Goal: Task Accomplishment & Management: Use online tool/utility

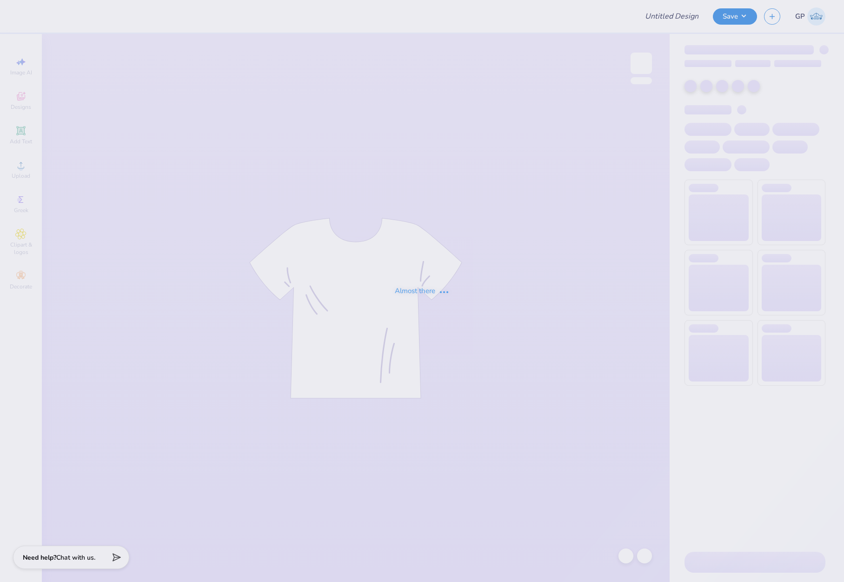
type input "kd hoco"
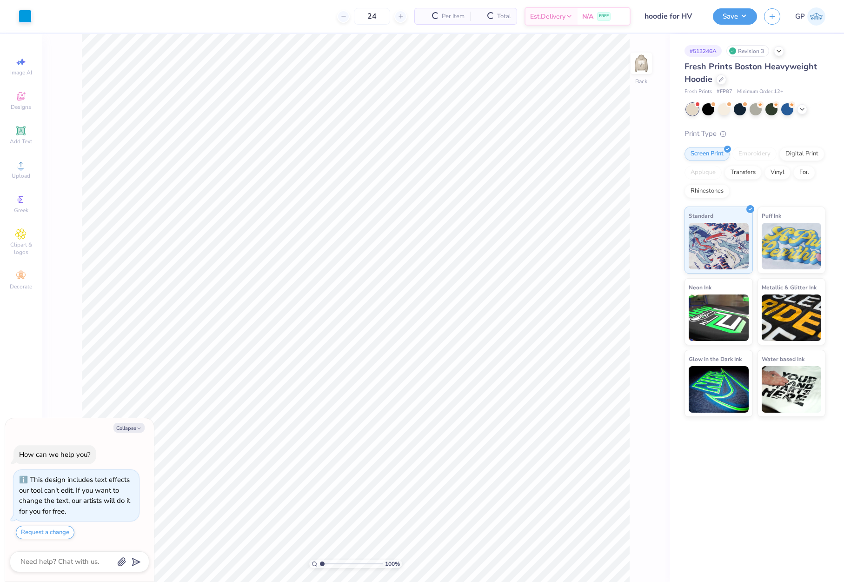
scroll to position [27, 0]
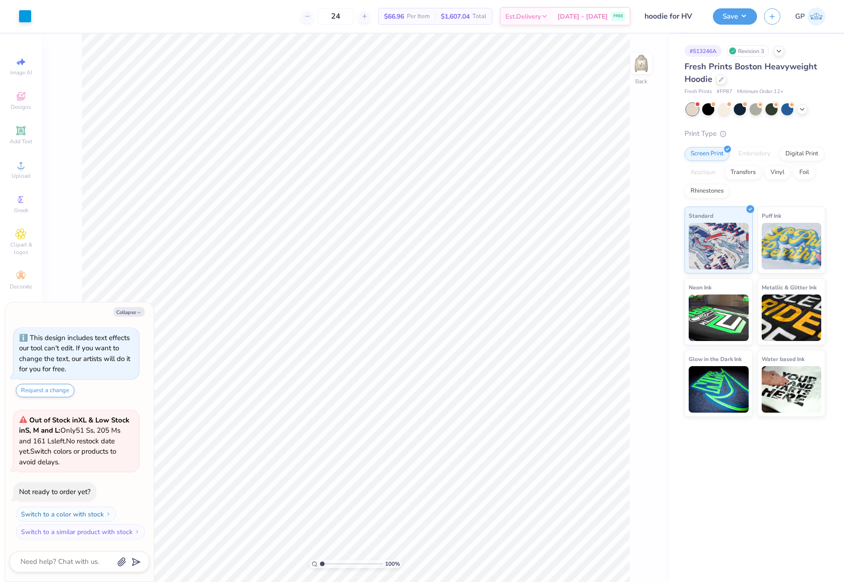
type textarea "x"
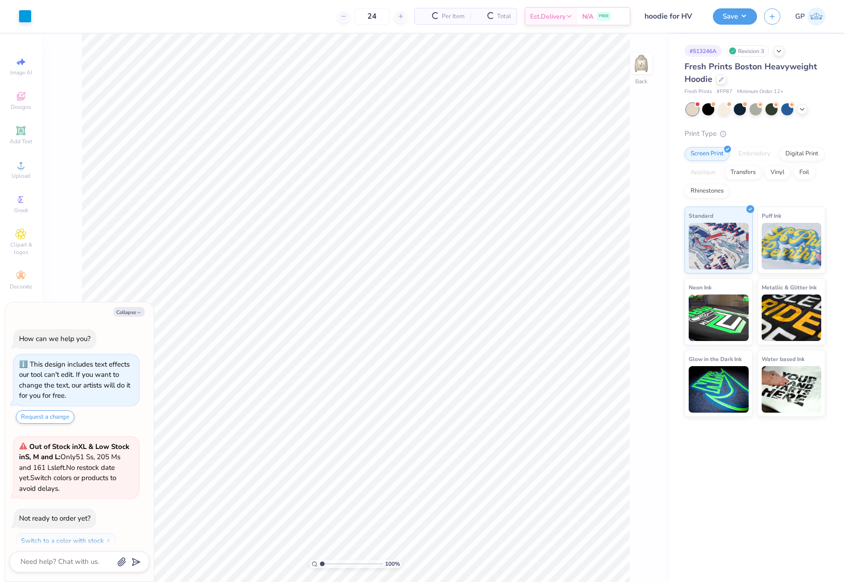
scroll to position [27, 0]
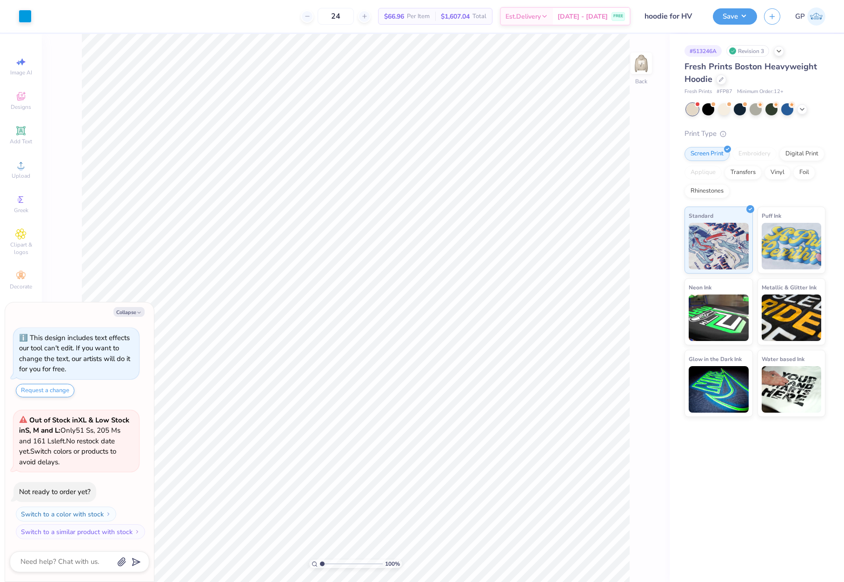
click at [731, 66] on span "Fresh Prints Boston Heavyweight Hoodie" at bounding box center [750, 73] width 133 height 24
click at [721, 77] on icon at bounding box center [721, 78] width 5 height 5
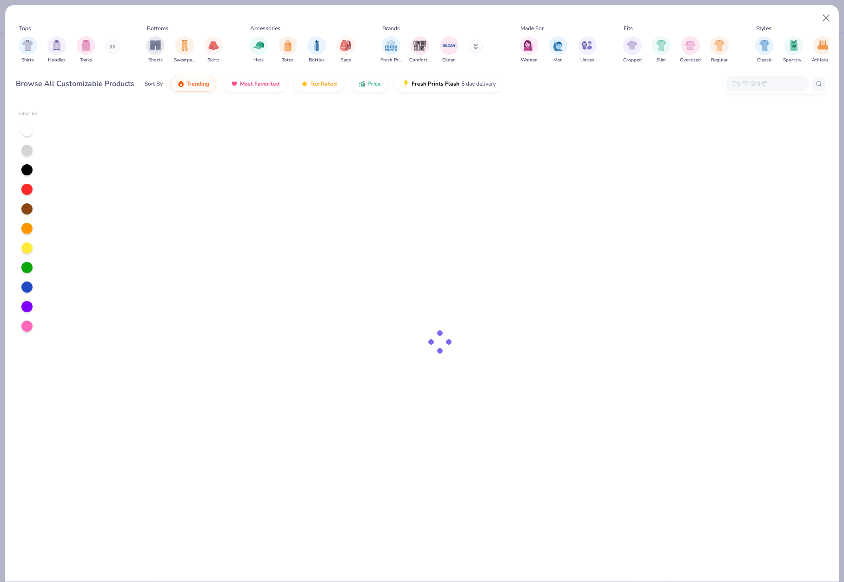
type textarea "x"
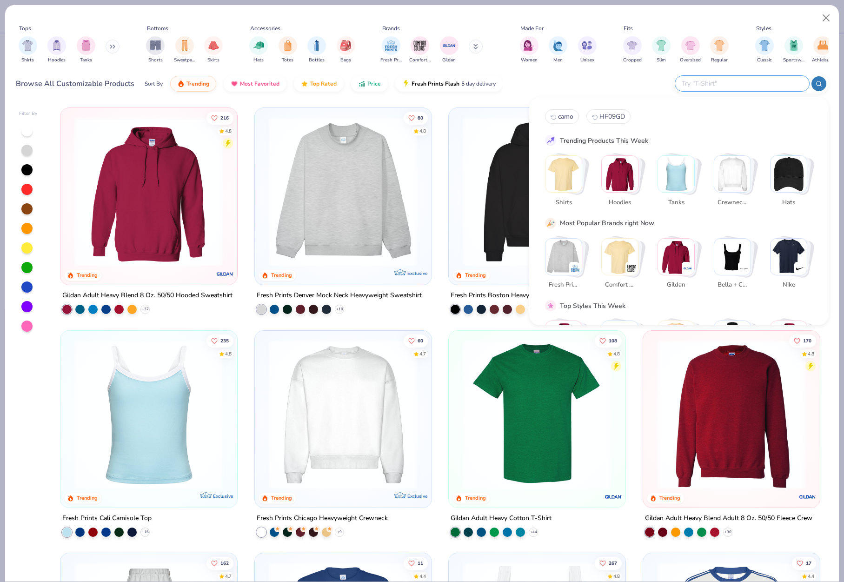
click at [740, 83] on input "text" at bounding box center [742, 83] width 122 height 11
paste input "Nike NKDR1513"
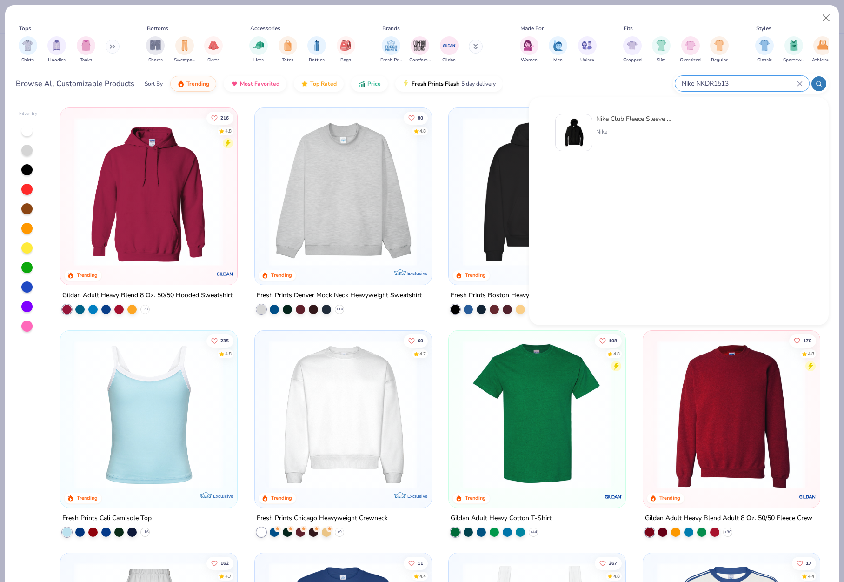
type input "Nike NKDR1513"
click at [579, 122] on img at bounding box center [573, 132] width 29 height 29
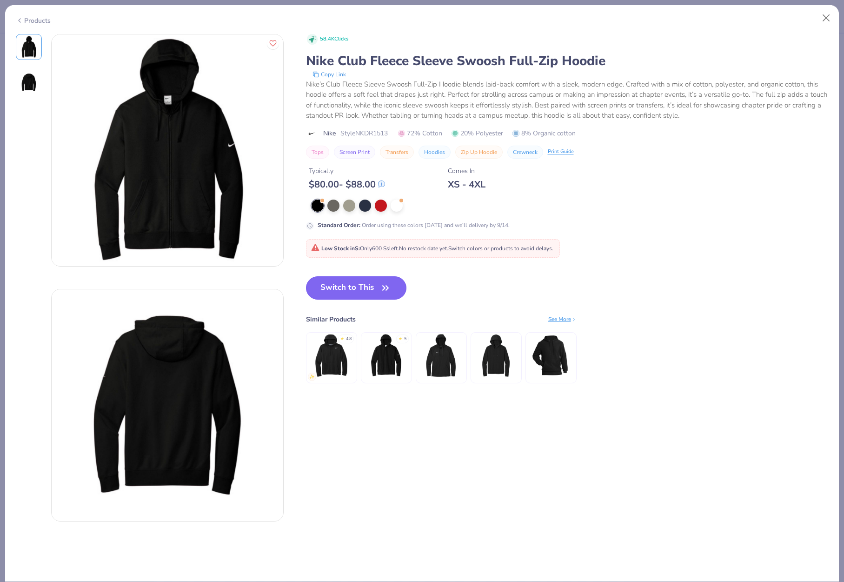
click at [367, 286] on button "Switch to This" at bounding box center [356, 287] width 101 height 23
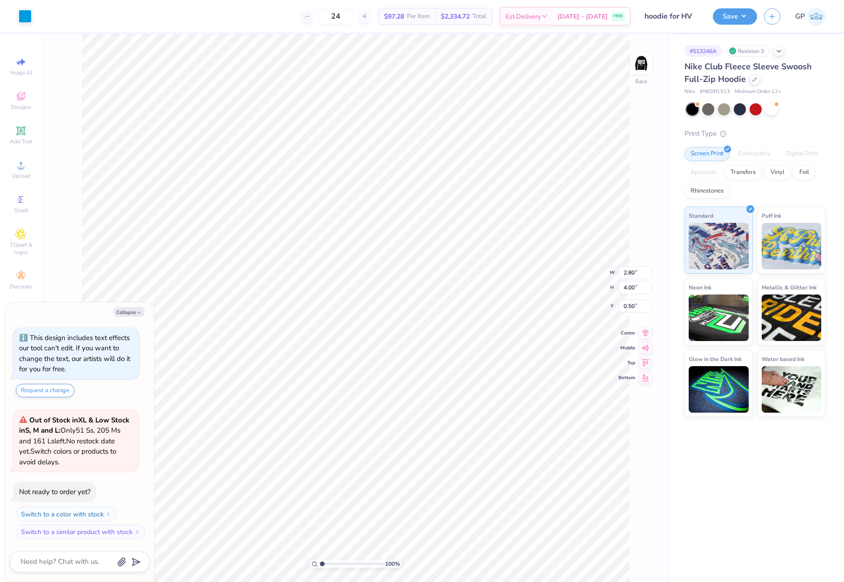
type textarea "x"
type input "3.00"
click at [638, 69] on img at bounding box center [641, 63] width 37 height 37
click at [26, 171] on div "Upload" at bounding box center [21, 169] width 33 height 27
type textarea "x"
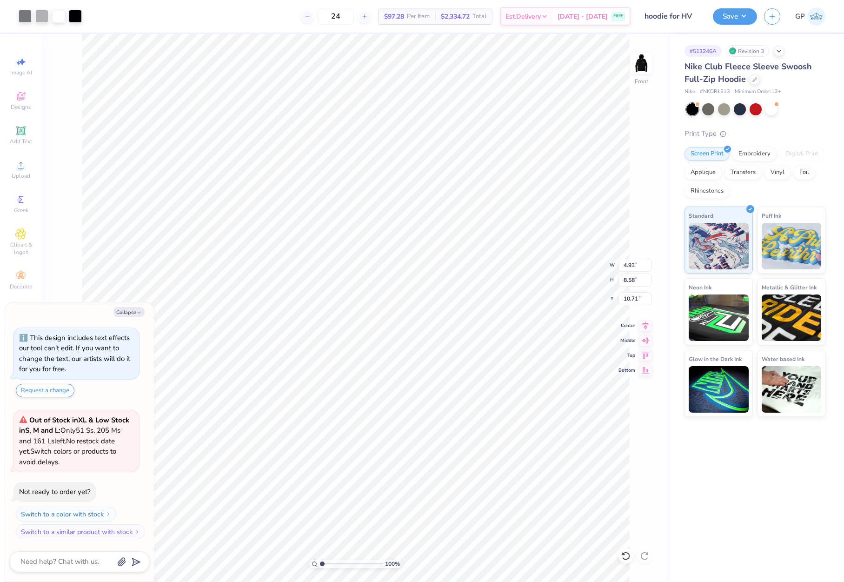
type input "0.34"
type input "1.21"
type input "18.08"
type textarea "x"
type input "4.35"
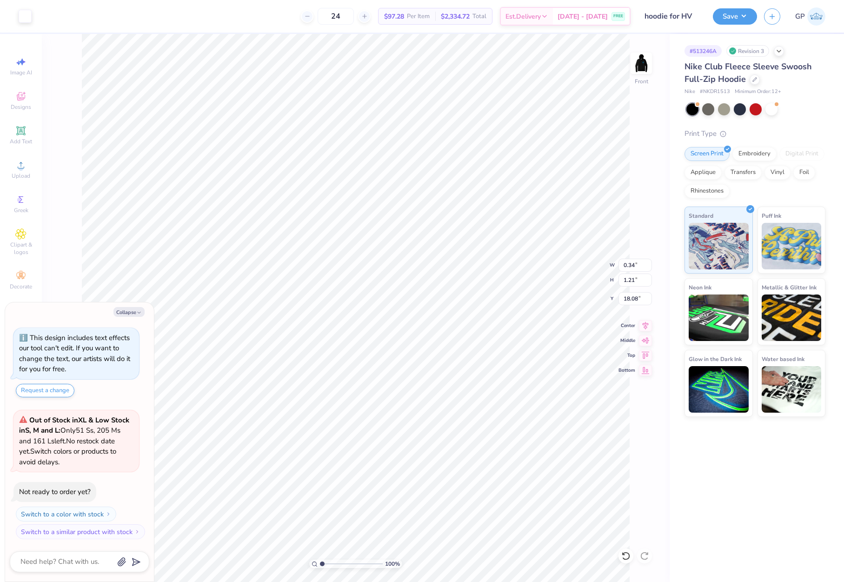
type input "2.53"
type input "16.76"
click at [75, 20] on div at bounding box center [75, 15] width 13 height 13
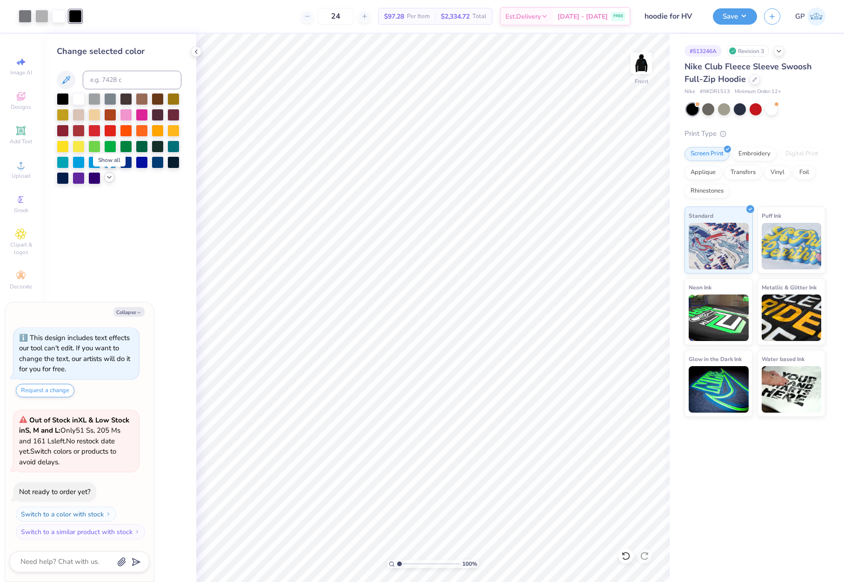
click at [106, 179] on icon at bounding box center [109, 176] width 7 height 7
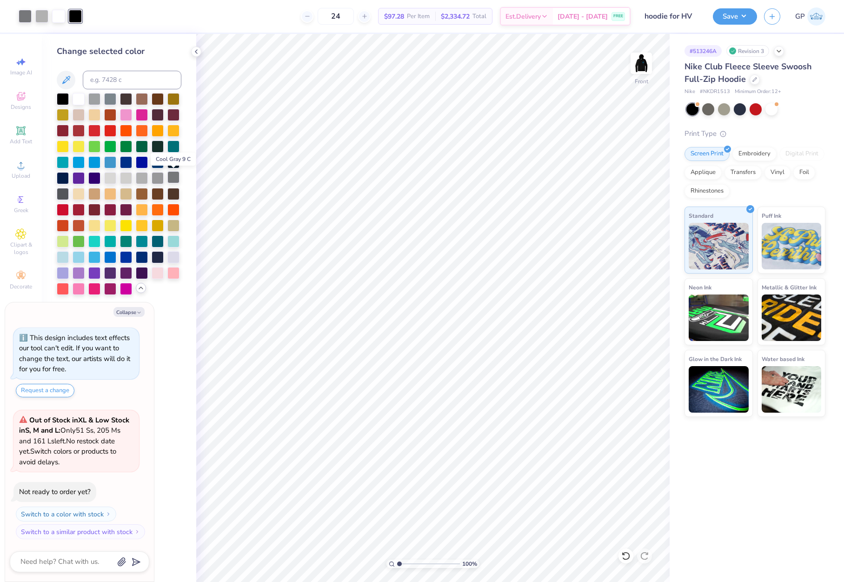
click at [171, 178] on div at bounding box center [173, 177] width 12 height 12
type textarea "x"
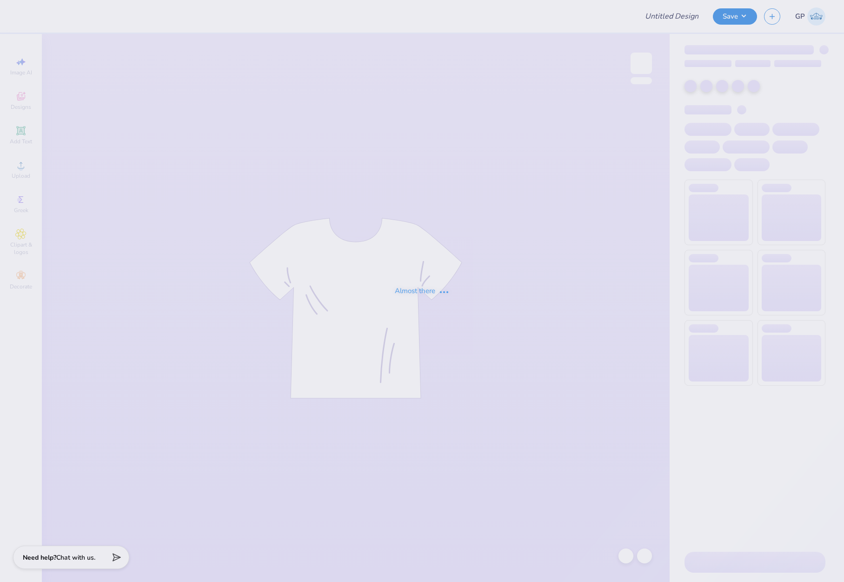
type input "hoodie for HV"
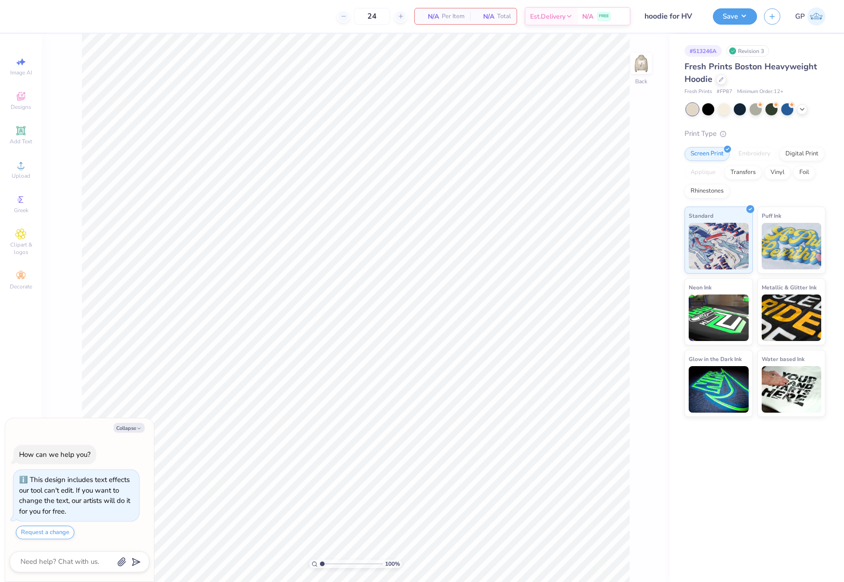
scroll to position [27, 0]
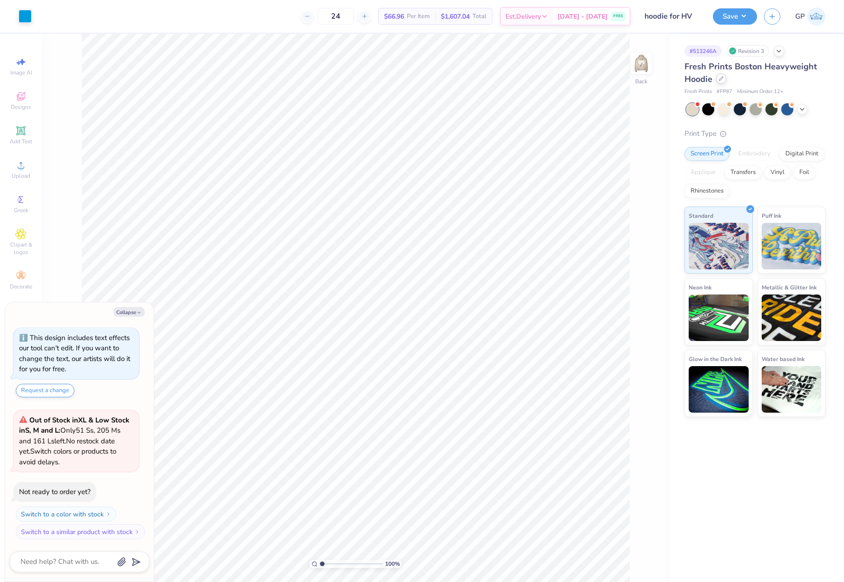
click at [720, 77] on icon at bounding box center [721, 78] width 5 height 5
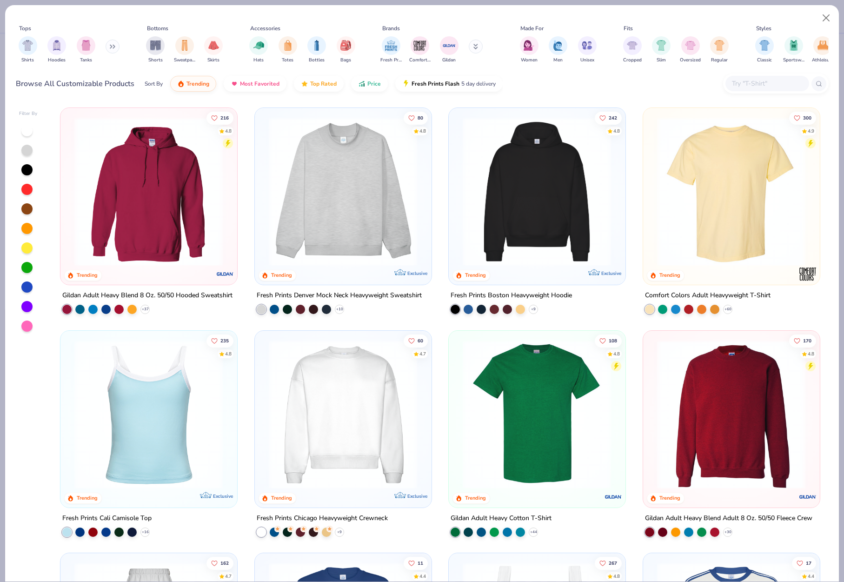
type textarea "x"
click at [741, 89] on div at bounding box center [767, 83] width 84 height 15
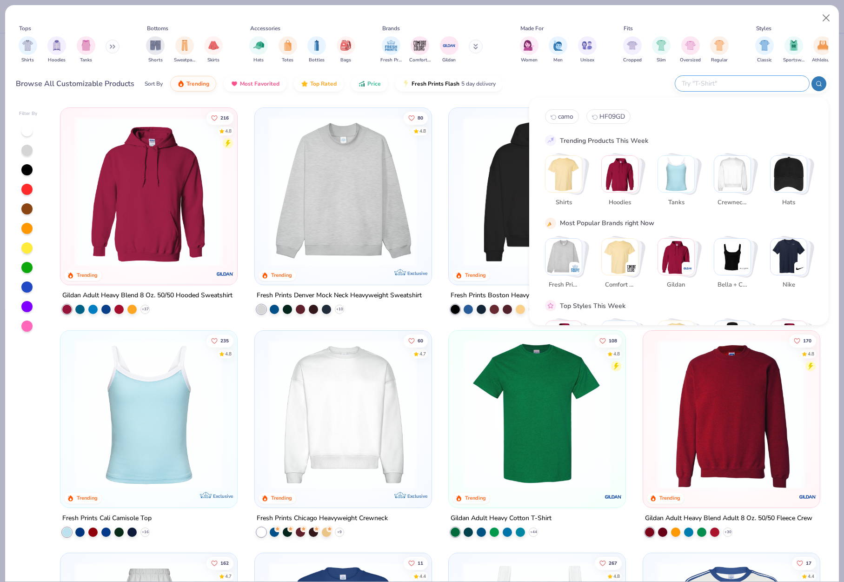
paste input "513246B"
type input "513246B"
paste input "Nike NKDR1513"
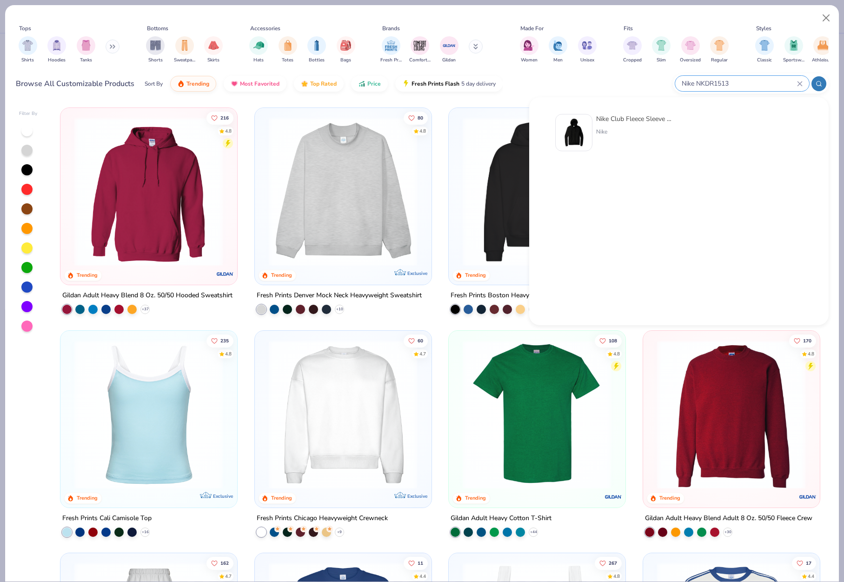
type input "Nike NKDR1513"
click at [587, 122] on img at bounding box center [573, 132] width 29 height 29
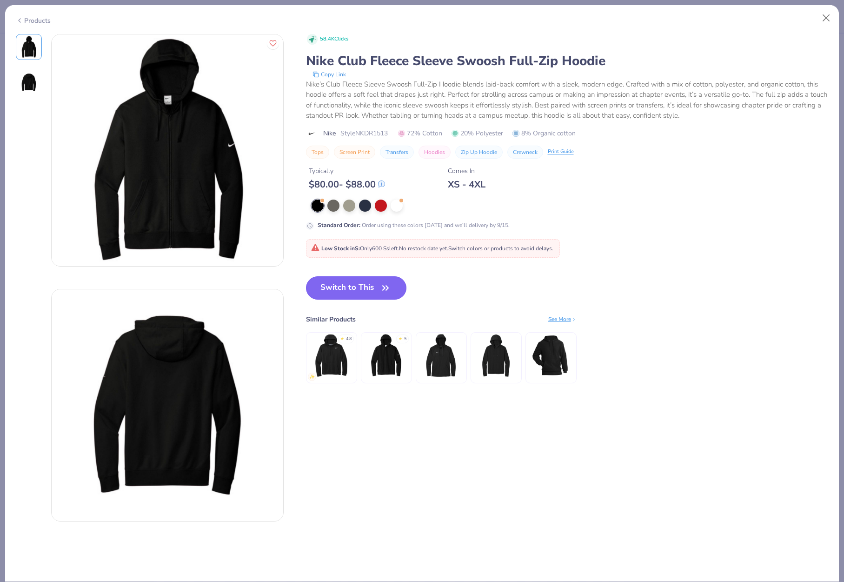
click at [358, 287] on button "Switch to This" at bounding box center [356, 287] width 101 height 23
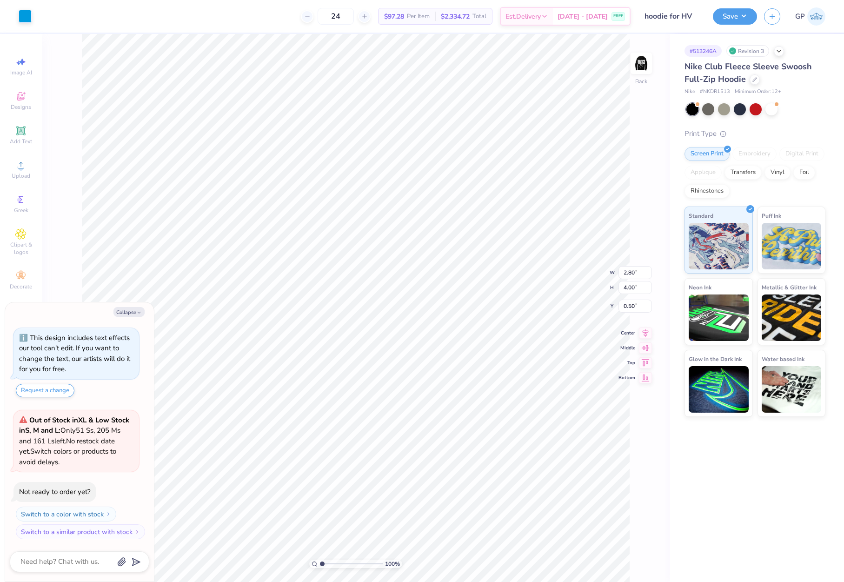
type textarea "x"
type input "3.00"
click at [641, 64] on img at bounding box center [641, 63] width 37 height 37
click at [18, 165] on icon at bounding box center [20, 164] width 11 height 11
click at [14, 171] on div "Upload" at bounding box center [21, 169] width 33 height 27
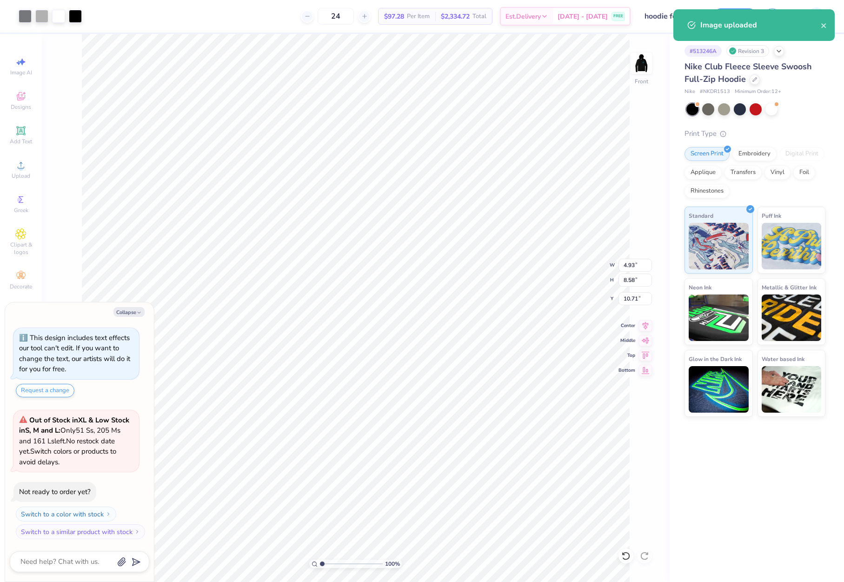
type textarea "x"
type input "0.79"
type input "1.22"
type input "16.76"
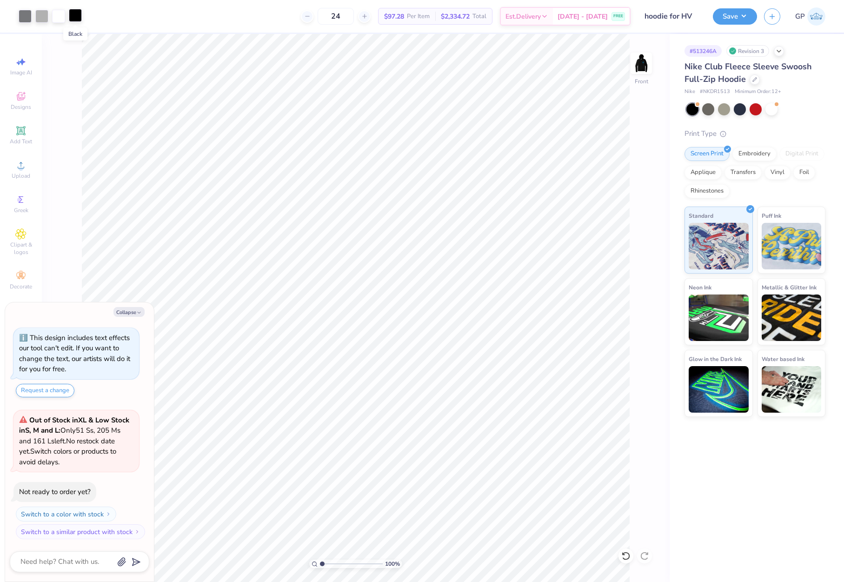
click at [72, 17] on div at bounding box center [75, 15] width 13 height 13
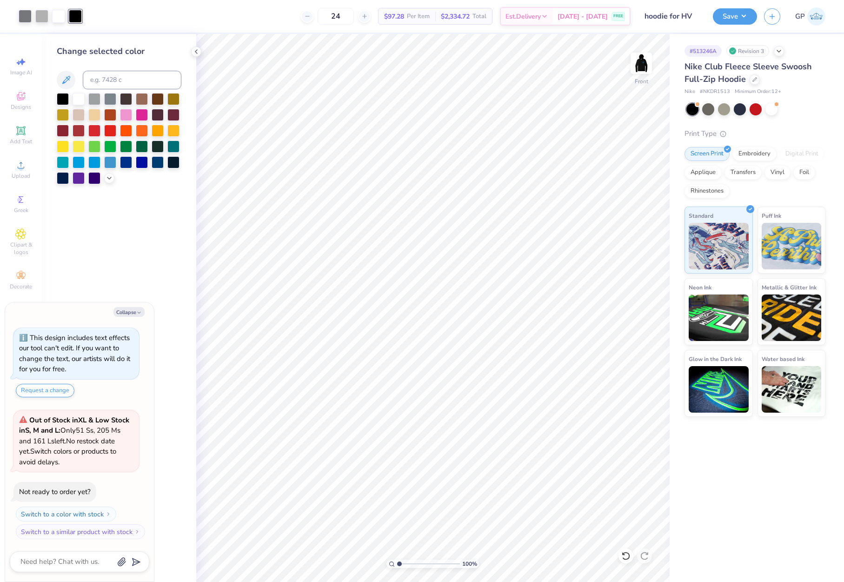
click at [107, 173] on div at bounding box center [119, 138] width 125 height 91
click at [108, 179] on icon at bounding box center [109, 176] width 7 height 7
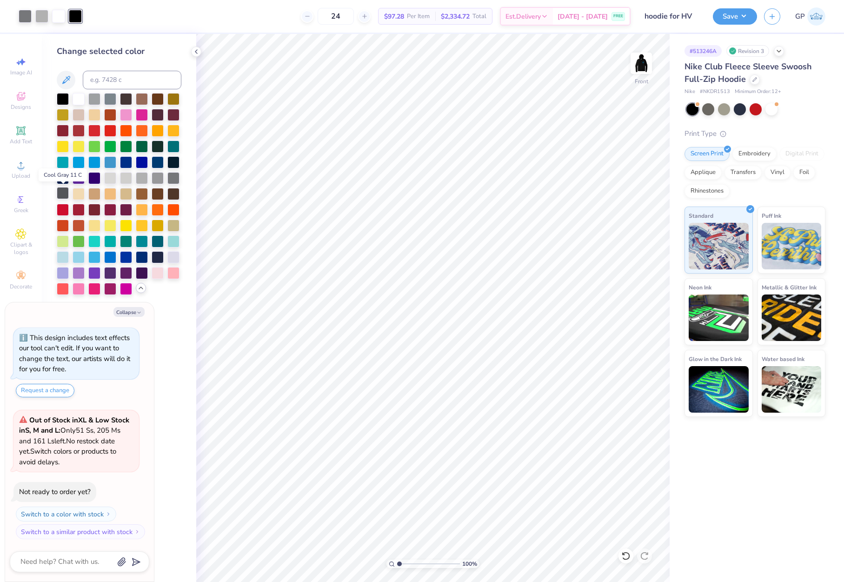
click at [62, 195] on div at bounding box center [63, 193] width 12 height 12
type textarea "x"
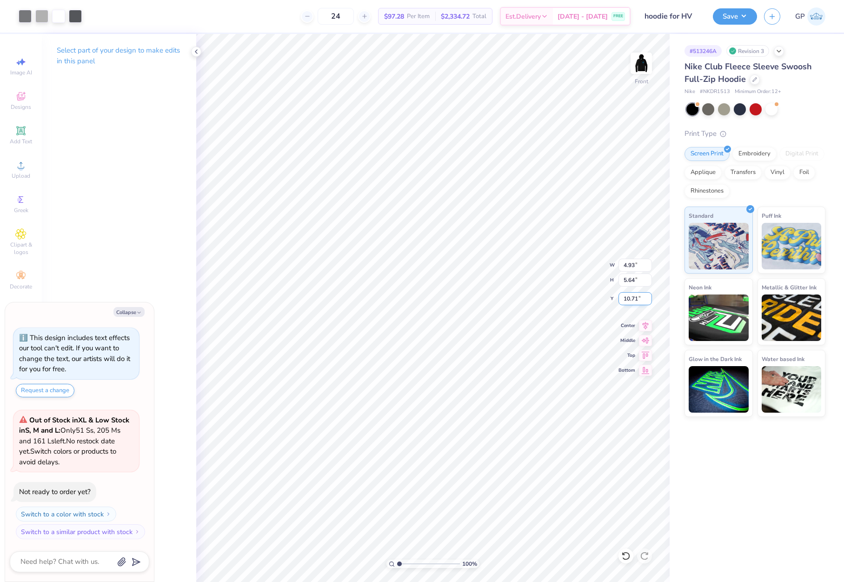
click at [636, 299] on input "10.71" at bounding box center [634, 298] width 33 height 13
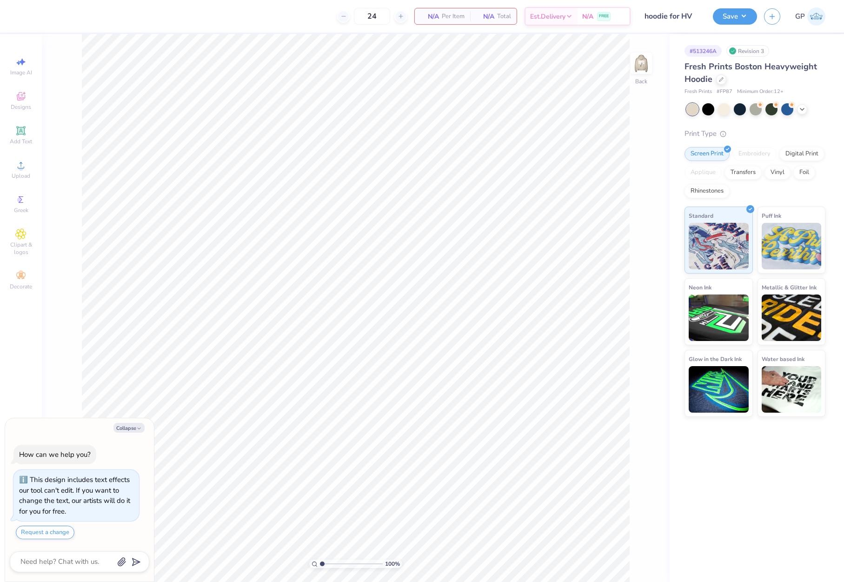
scroll to position [27, 0]
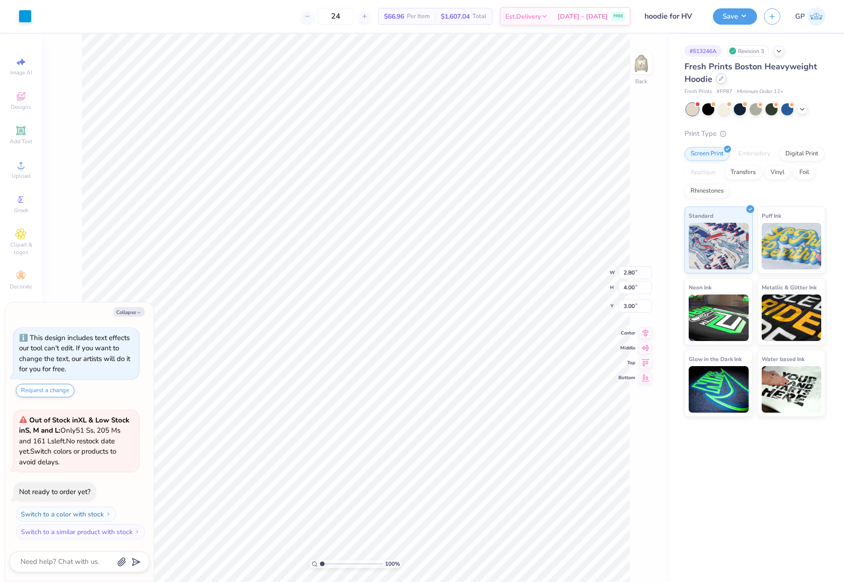
click at [721, 80] on icon at bounding box center [721, 78] width 5 height 5
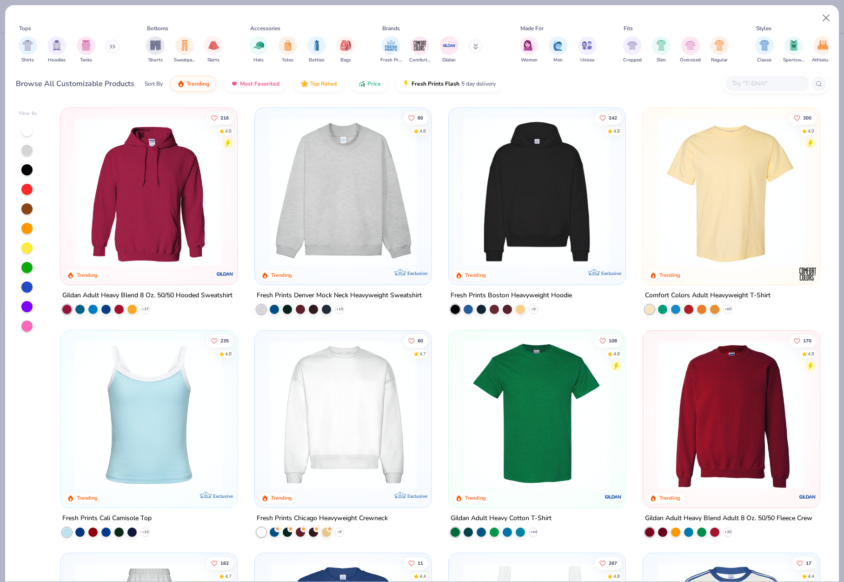
type textarea "x"
click at [735, 84] on input "text" at bounding box center [767, 83] width 72 height 11
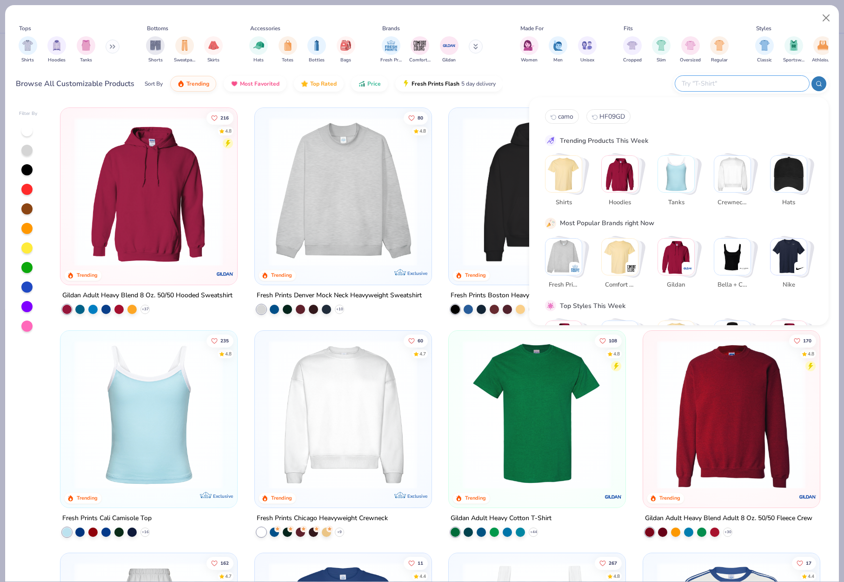
paste input "Nike NKDR1513"
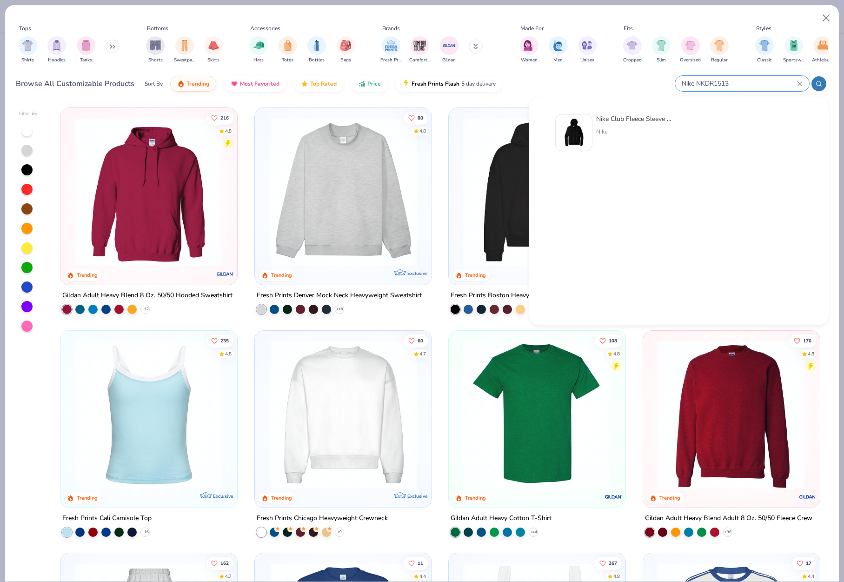
type input "Nike NKDR1513"
click at [571, 131] on img at bounding box center [573, 132] width 29 height 29
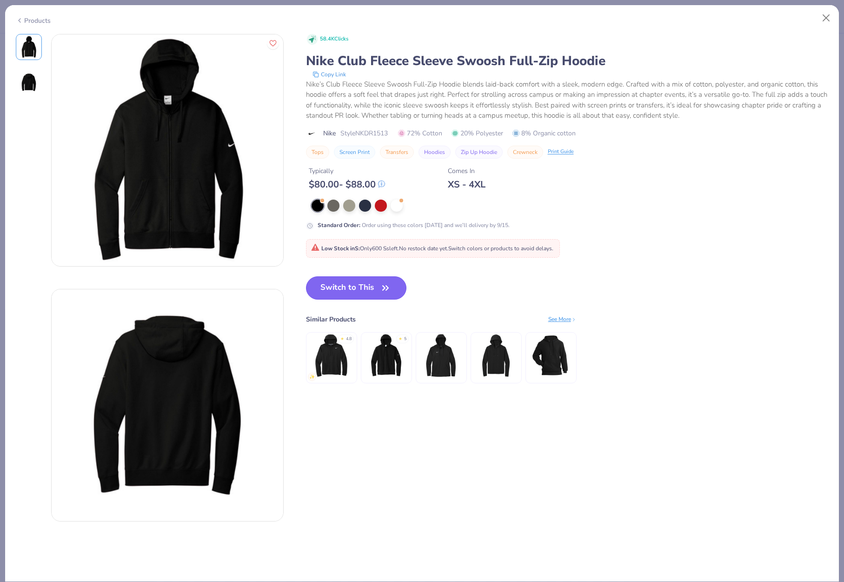
click at [366, 282] on button "Switch to This" at bounding box center [356, 287] width 101 height 23
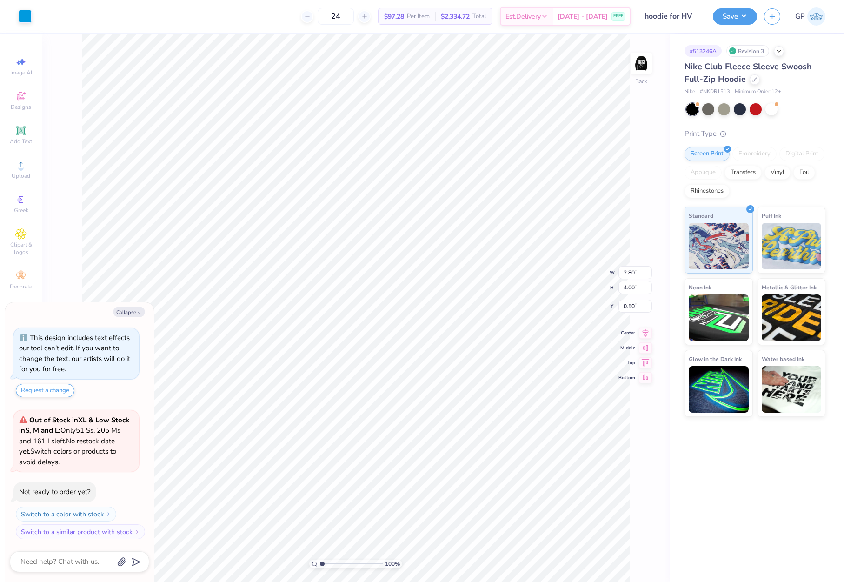
type textarea "x"
type input "3.00"
click at [639, 68] on img at bounding box center [641, 63] width 37 height 37
click at [20, 167] on circle at bounding box center [20, 168] width 5 height 5
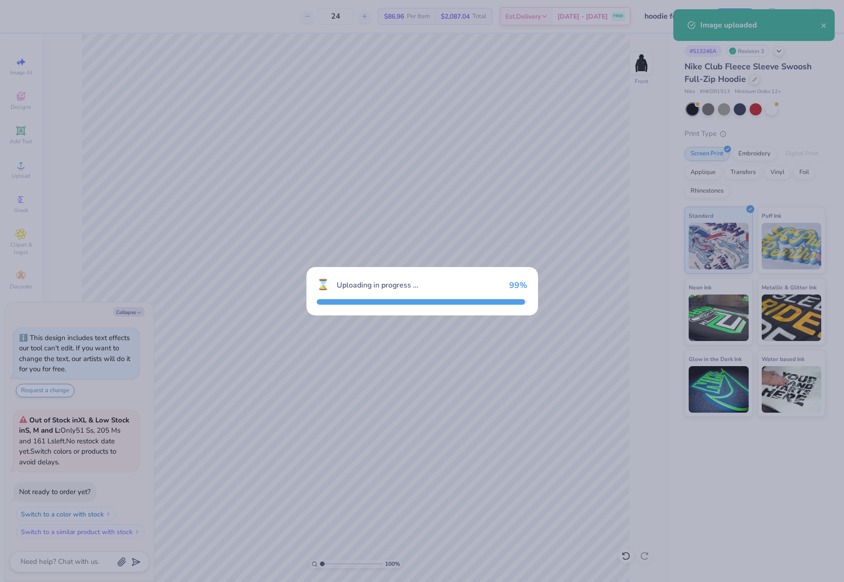
type textarea "x"
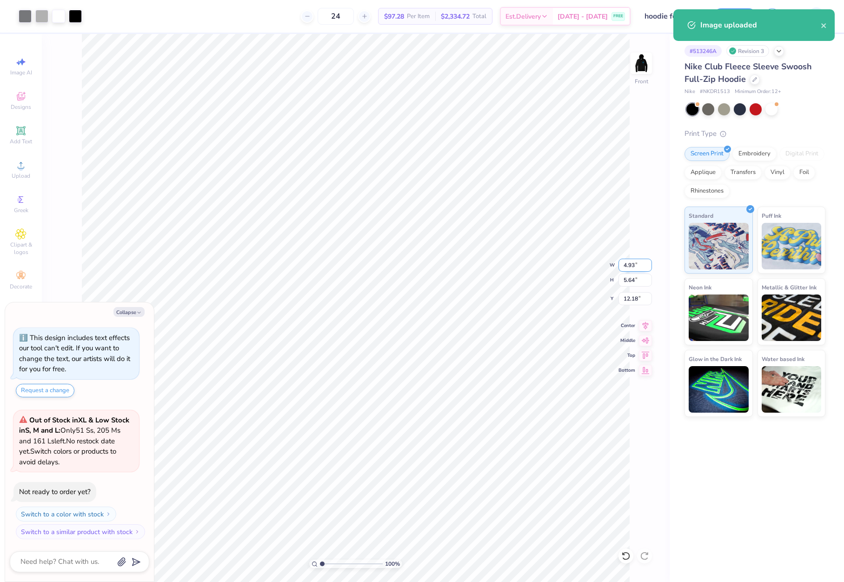
click at [638, 271] on input "4.93" at bounding box center [634, 265] width 33 height 13
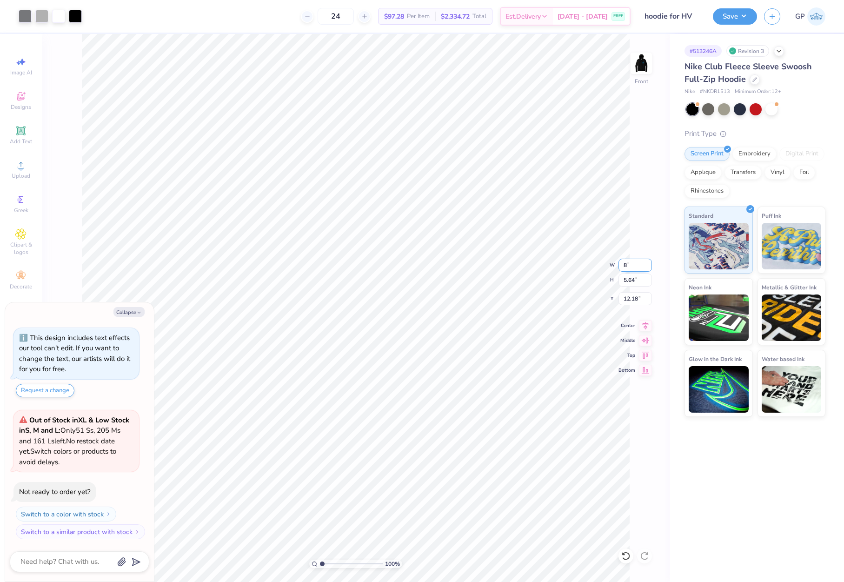
type input "8"
type textarea "x"
type input "8.00"
type input "9.15"
click at [635, 303] on input "10.43" at bounding box center [634, 298] width 33 height 13
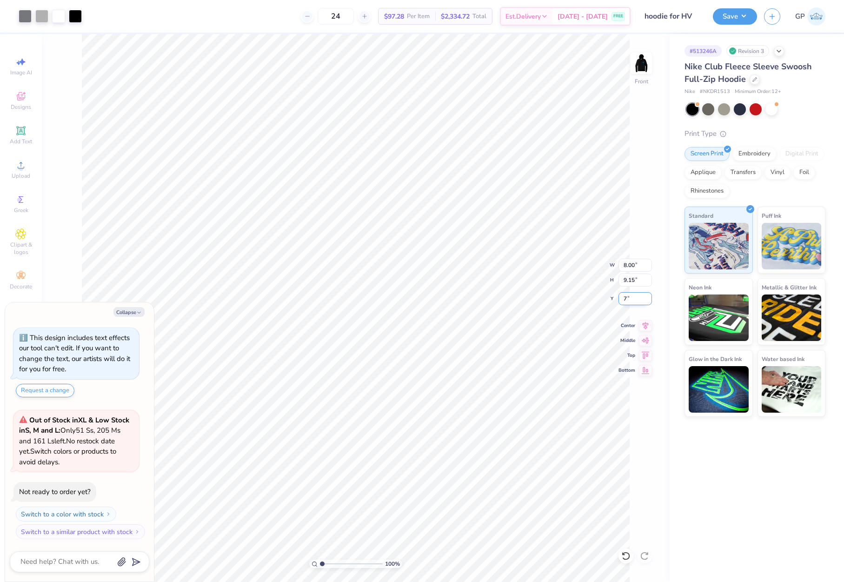
type input "7"
type textarea "x"
type input "7.00"
click at [77, 14] on div at bounding box center [75, 15] width 13 height 13
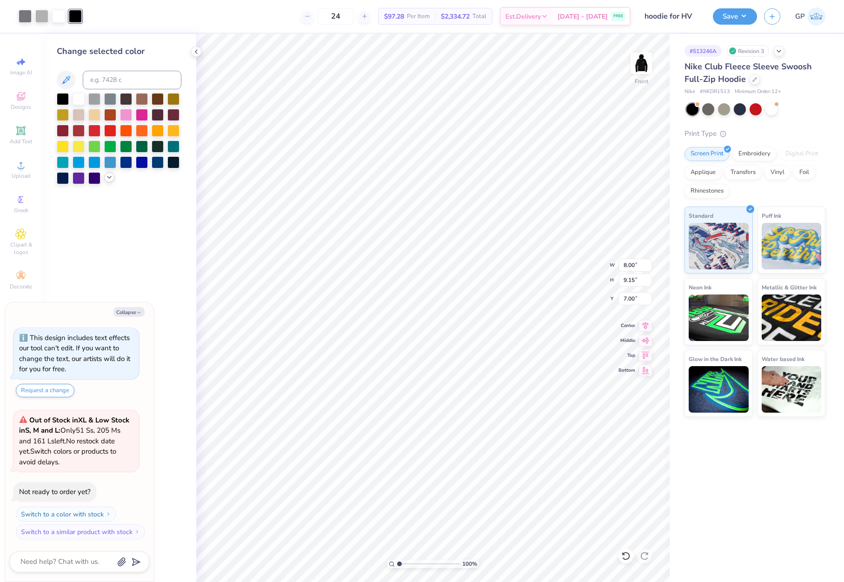
click at [108, 176] on icon at bounding box center [109, 176] width 7 height 7
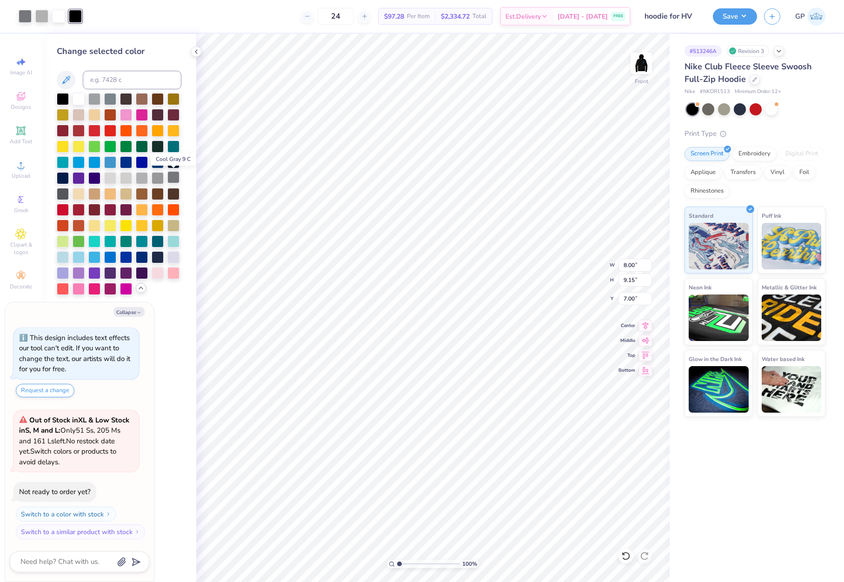
click at [172, 176] on div at bounding box center [173, 177] width 12 height 12
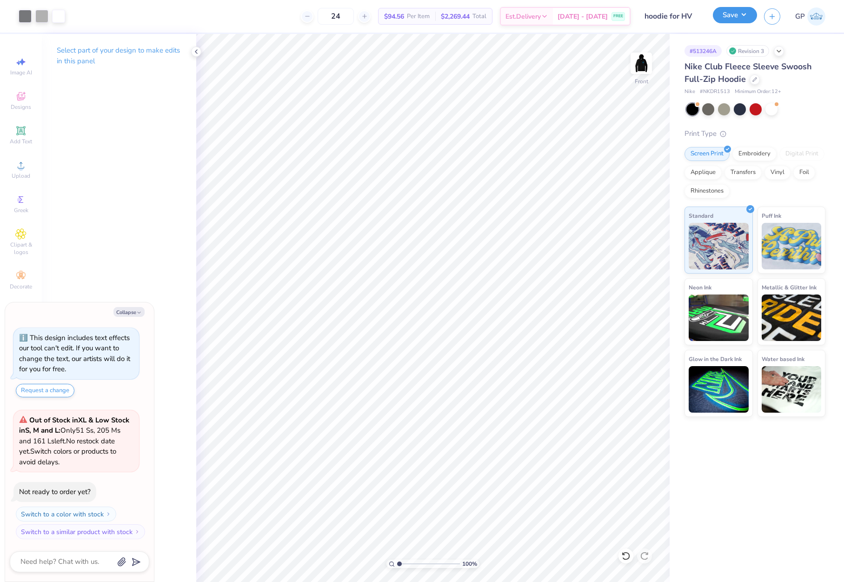
click at [723, 17] on button "Save" at bounding box center [735, 15] width 44 height 16
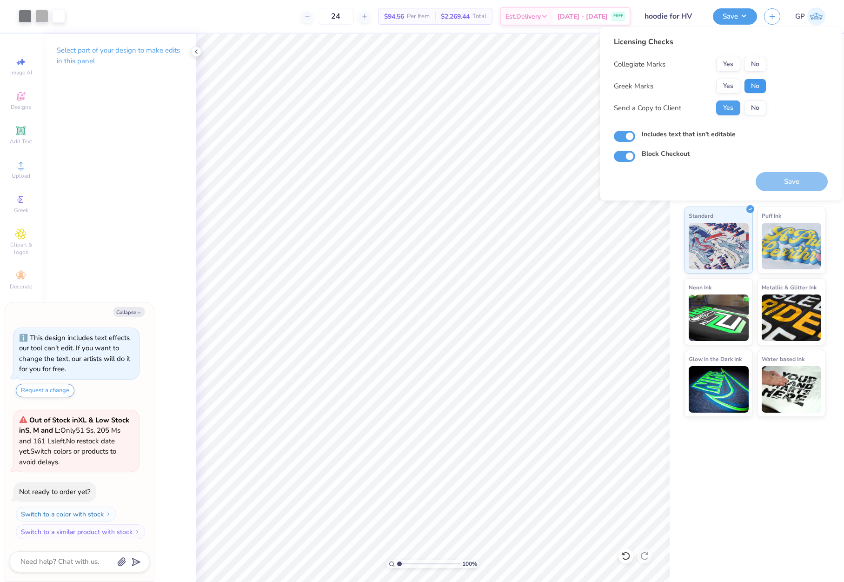
click at [750, 84] on button "No" at bounding box center [755, 86] width 22 height 15
click at [754, 66] on button "No" at bounding box center [755, 64] width 22 height 15
click at [782, 182] on button "Save" at bounding box center [792, 181] width 72 height 19
type textarea "x"
